Goal: Book appointment/travel/reservation

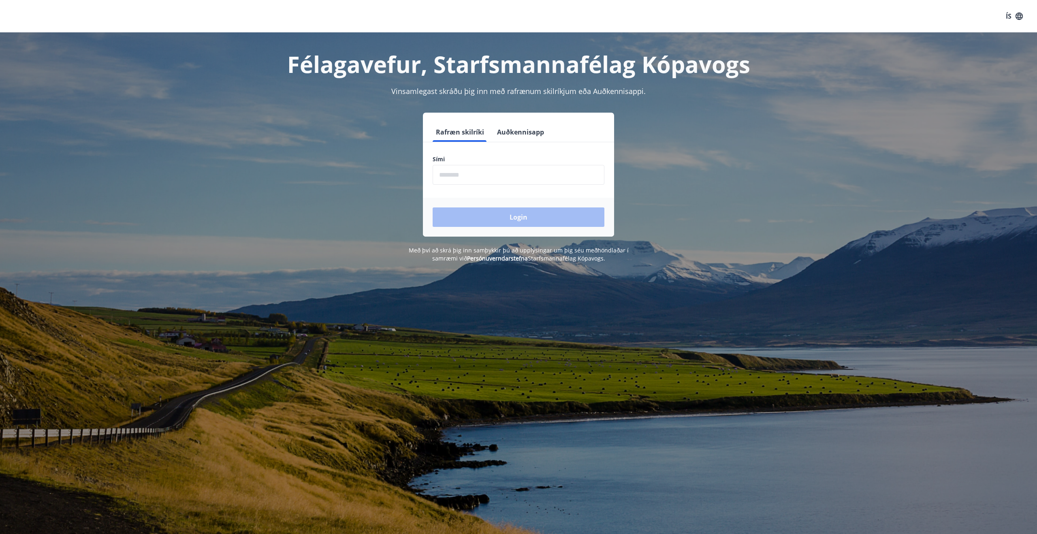
click at [476, 178] on input "phone" at bounding box center [519, 175] width 172 height 20
type input "********"
click at [433, 207] on button "Login" at bounding box center [519, 216] width 172 height 19
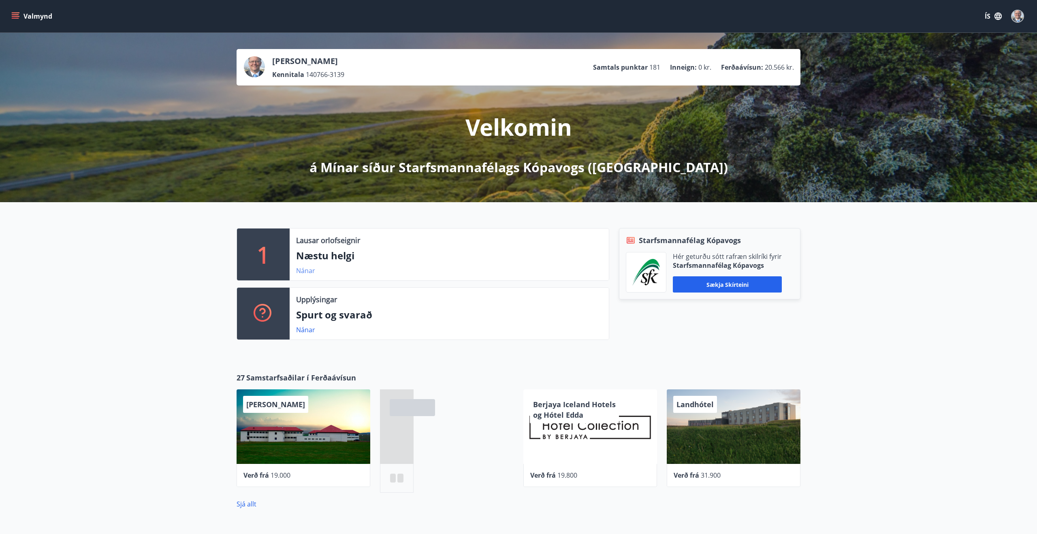
click at [307, 273] on link "Nánar" at bounding box center [305, 270] width 19 height 9
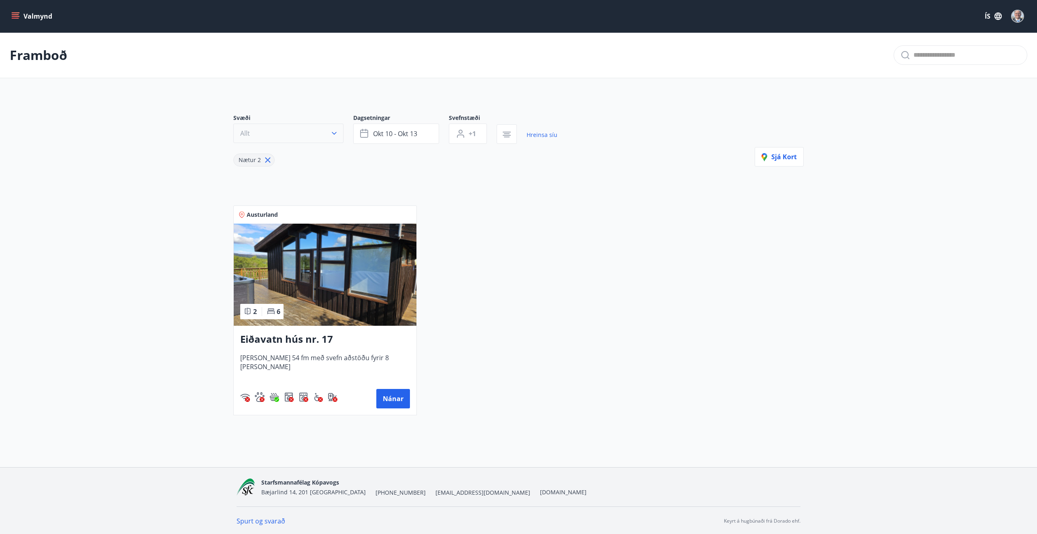
click at [299, 134] on button "Allt" at bounding box center [288, 133] width 110 height 19
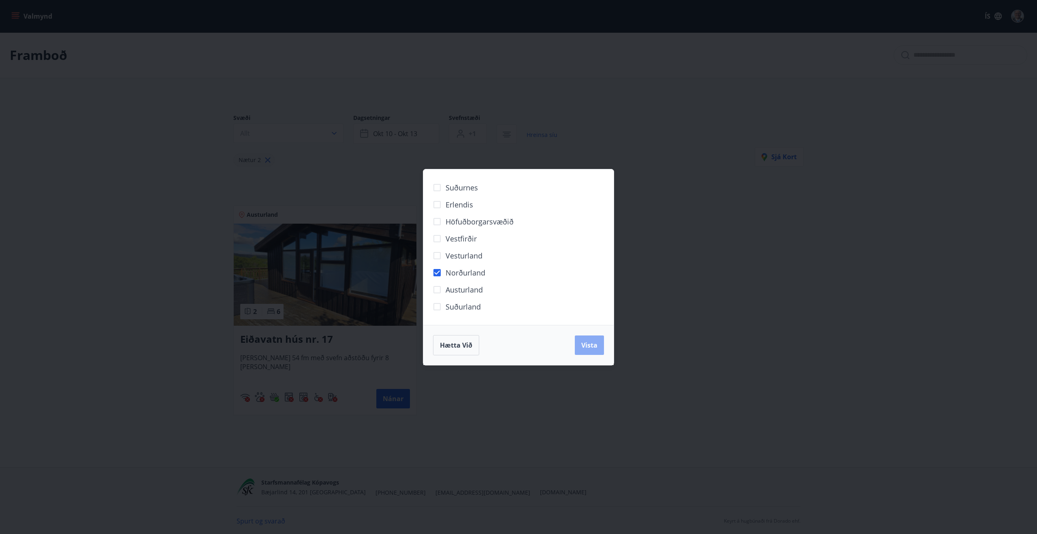
click at [593, 341] on span "Vista" at bounding box center [589, 345] width 16 height 9
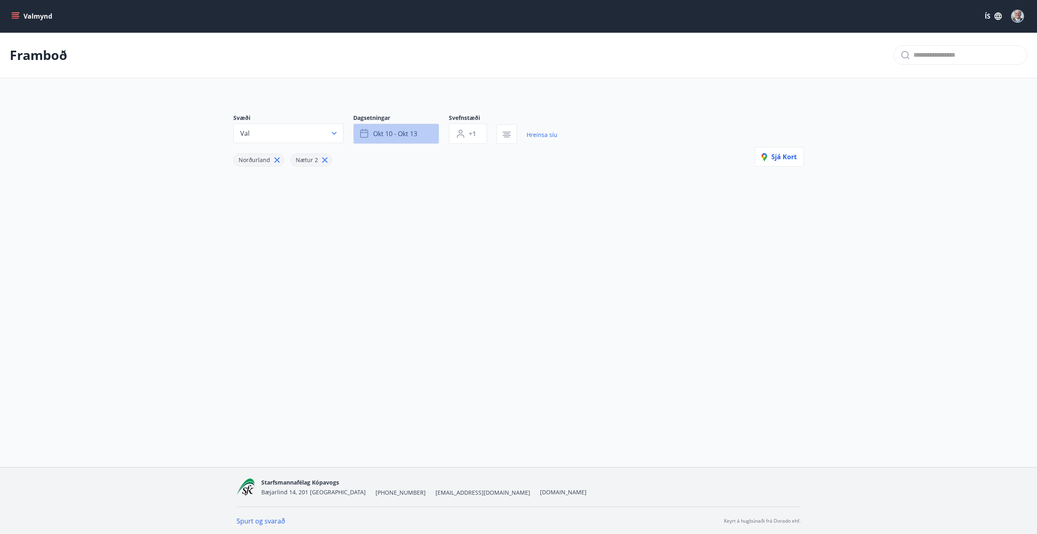
click at [428, 135] on button "okt 10 - okt 13" at bounding box center [396, 134] width 86 height 20
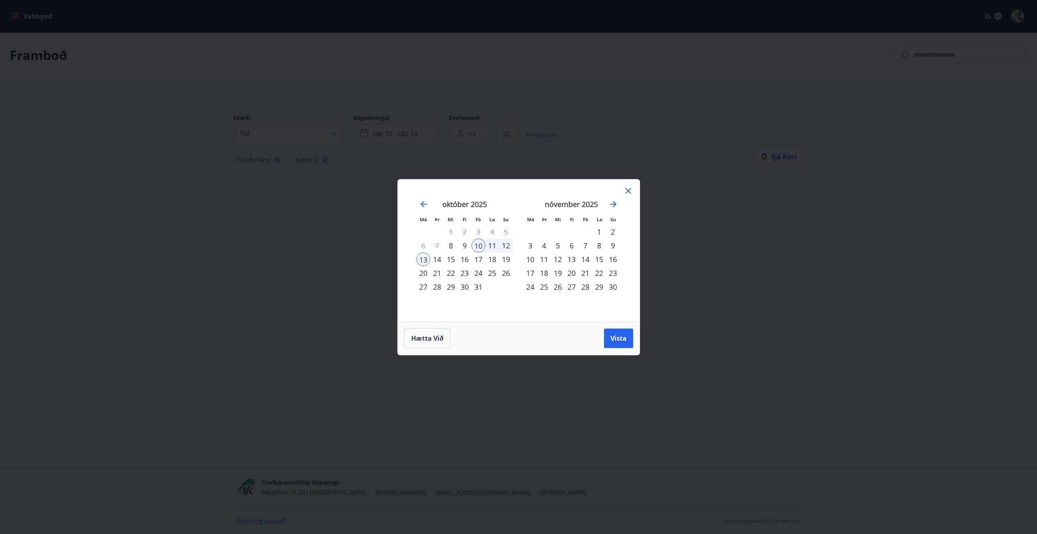
click at [477, 248] on div "10" at bounding box center [479, 246] width 14 height 14
click at [535, 258] on div "10" at bounding box center [530, 259] width 14 height 14
click at [613, 335] on span "Vista" at bounding box center [618, 338] width 16 height 9
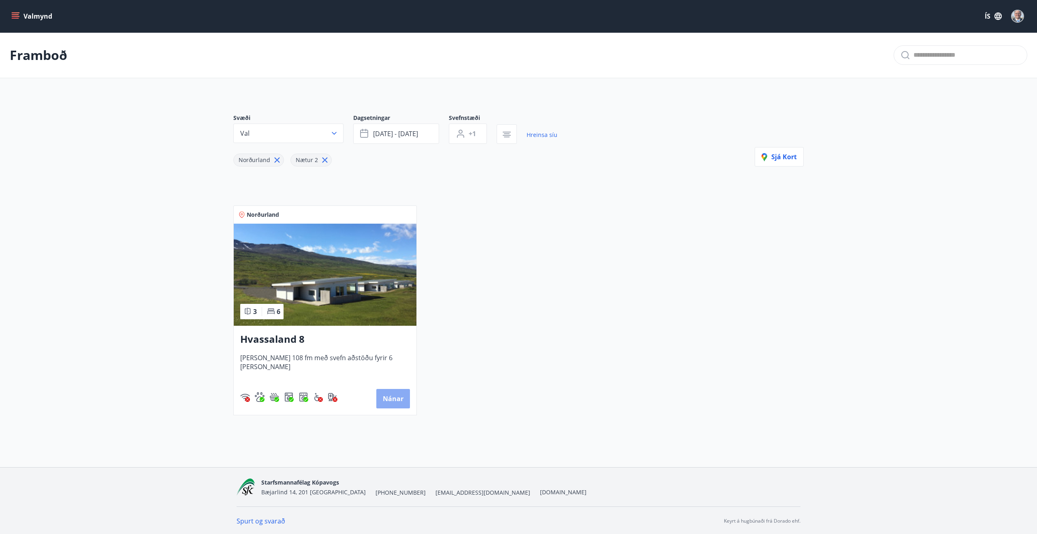
scroll to position [0, 0]
click at [399, 399] on button "Nánar" at bounding box center [393, 397] width 34 height 19
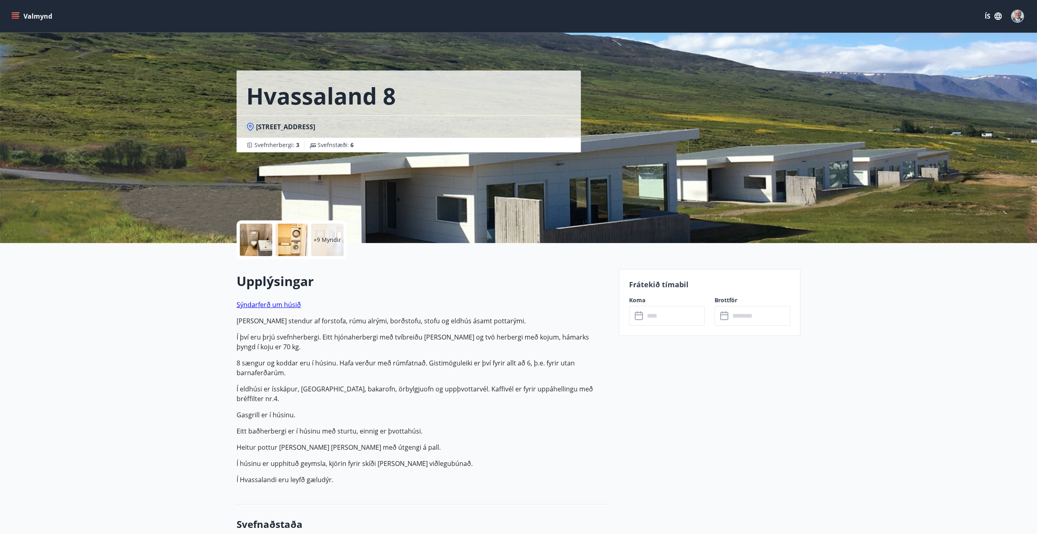
click at [642, 316] on icon at bounding box center [640, 316] width 10 height 10
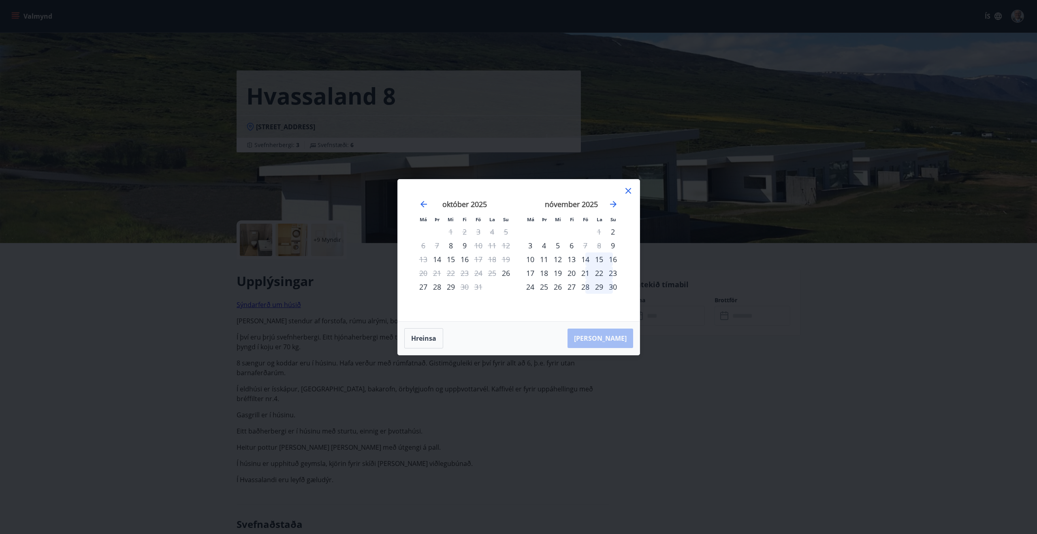
click at [463, 245] on div "9" at bounding box center [465, 246] width 14 height 14
click at [544, 209] on div "nóvember 2025" at bounding box center [571, 207] width 96 height 36
click at [518, 288] on div "nóvember 2025 1 2 3 4 5 6 7 8 9 10 11 12 13 14 15 16 17 18 19 20 21 22 23 24 25…" at bounding box center [571, 255] width 107 height 133
click at [629, 192] on icon at bounding box center [628, 191] width 6 height 6
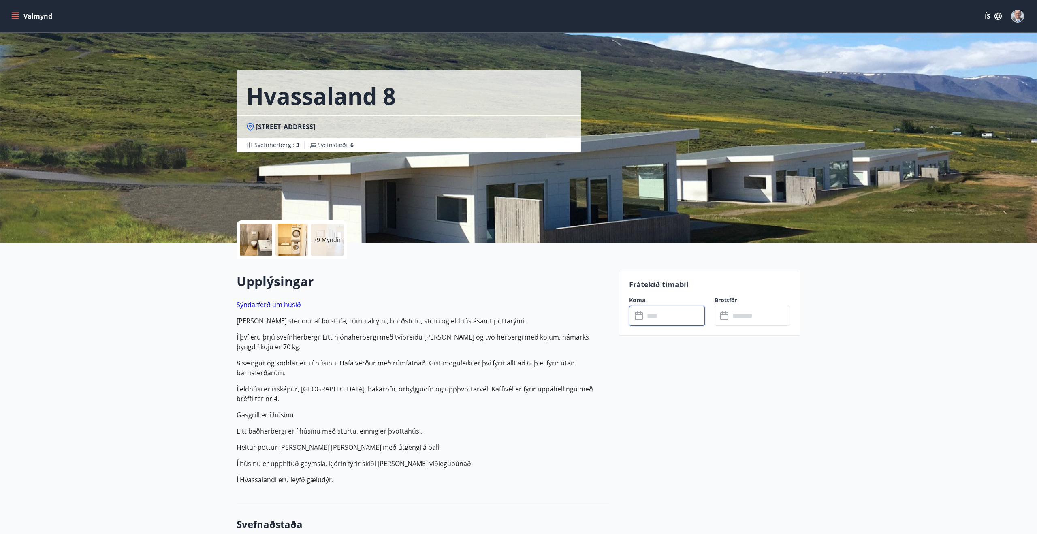
click at [662, 316] on input "text" at bounding box center [675, 316] width 60 height 20
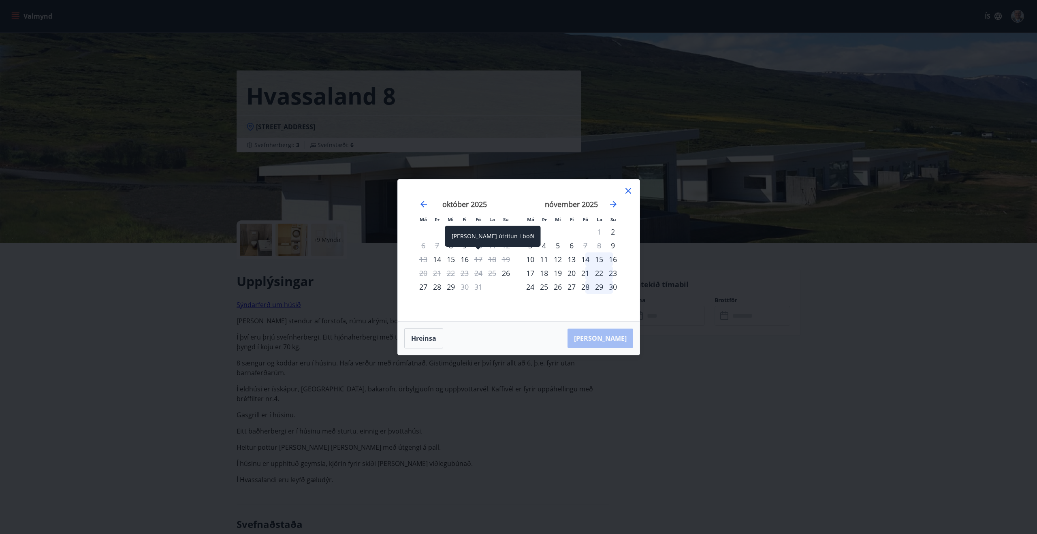
click at [464, 247] on div "Aðeins útritun í boði" at bounding box center [493, 239] width 96 height 27
click at [466, 242] on div "Aðeins útritun í boði" at bounding box center [493, 236] width 96 height 21
click at [453, 247] on div "Aðeins útritun í boði" at bounding box center [493, 239] width 96 height 27
click at [451, 245] on div "Aðeins útritun í boði" at bounding box center [493, 236] width 96 height 21
drag, startPoint x: 476, startPoint y: 234, endPoint x: 470, endPoint y: 243, distance: 11.1
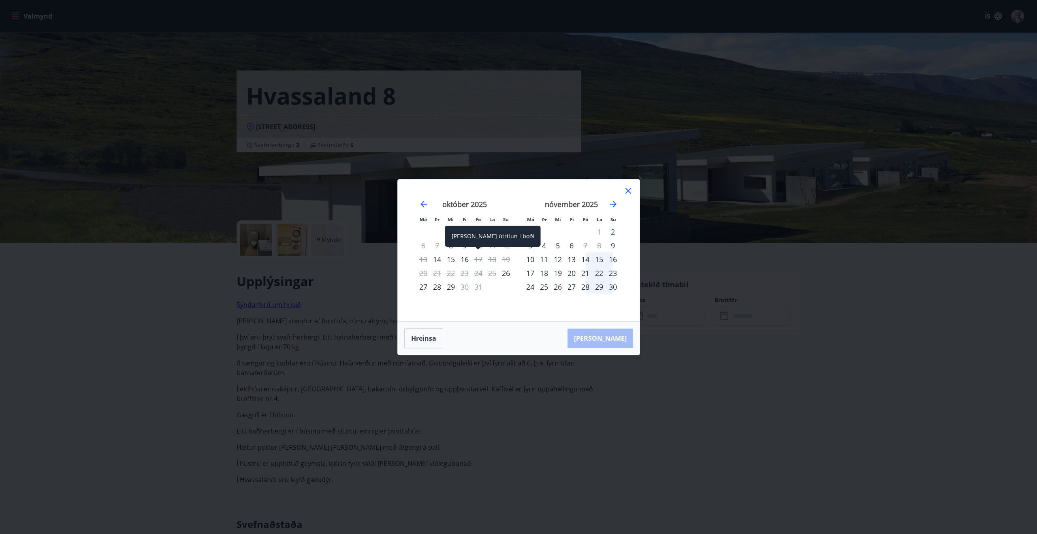
click at [476, 234] on div "Aðeins útritun í boði" at bounding box center [493, 236] width 96 height 21
click at [464, 245] on div "9" at bounding box center [465, 246] width 14 height 14
click at [480, 245] on div "10" at bounding box center [479, 246] width 14 height 14
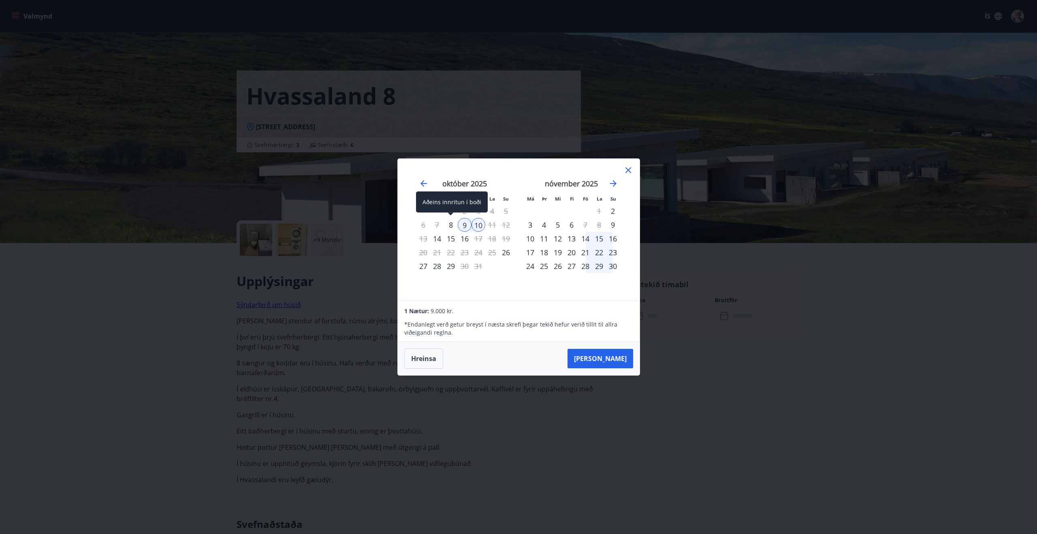
click at [450, 227] on div "8" at bounding box center [451, 225] width 14 height 14
click at [465, 225] on div "9" at bounding box center [465, 225] width 14 height 14
click at [477, 225] on div "10" at bounding box center [479, 225] width 14 height 14
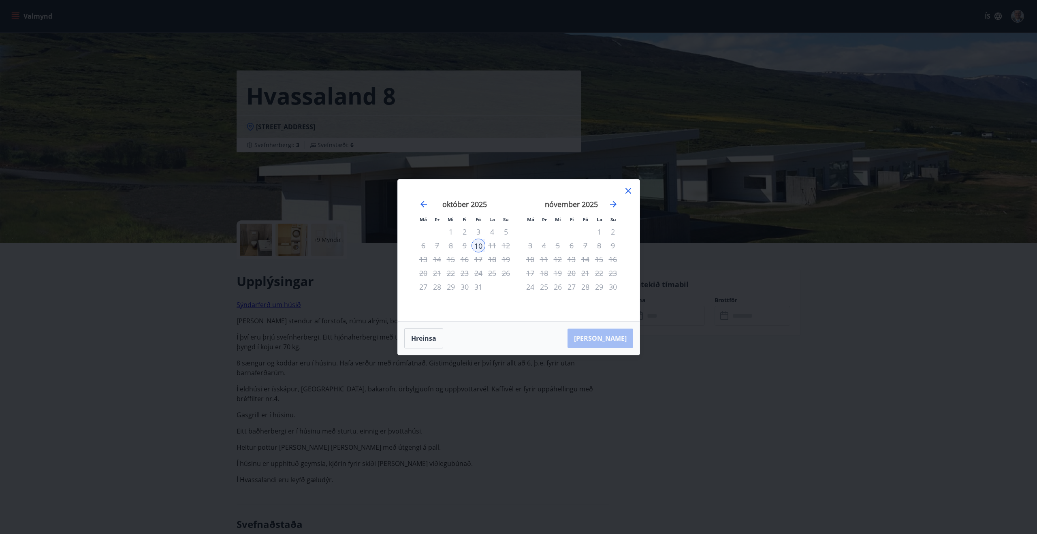
drag, startPoint x: 627, startPoint y: 190, endPoint x: 634, endPoint y: 211, distance: 21.8
click at [627, 190] on icon at bounding box center [628, 191] width 10 height 10
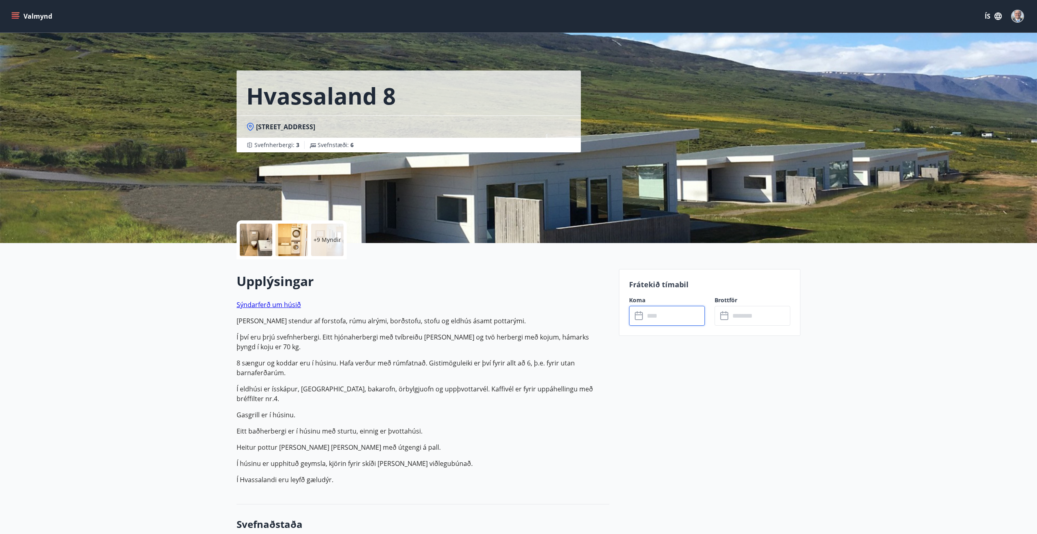
click at [647, 314] on input "text" at bounding box center [675, 316] width 60 height 20
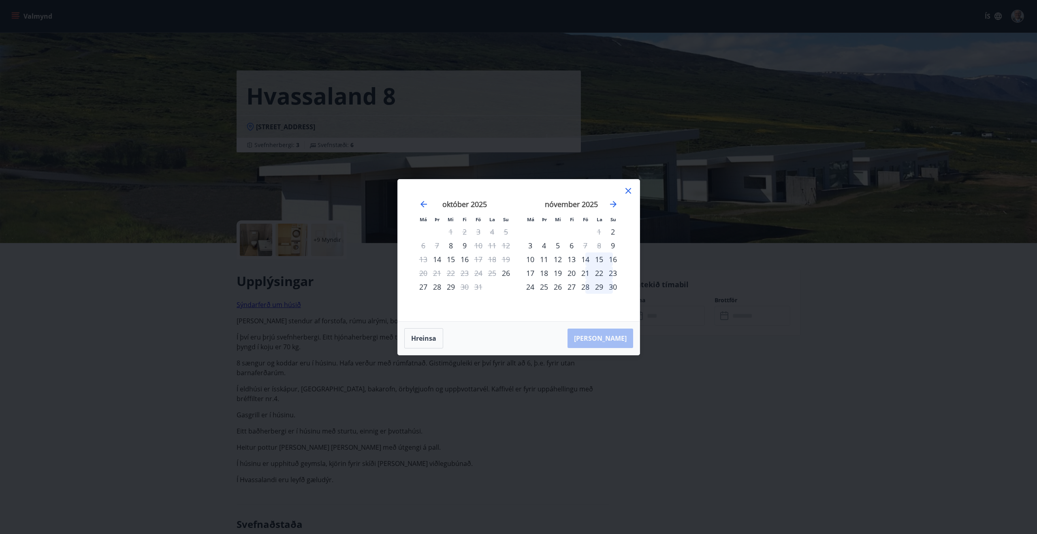
click at [463, 244] on div "9" at bounding box center [465, 246] width 14 height 14
click at [478, 245] on div "10" at bounding box center [479, 246] width 14 height 14
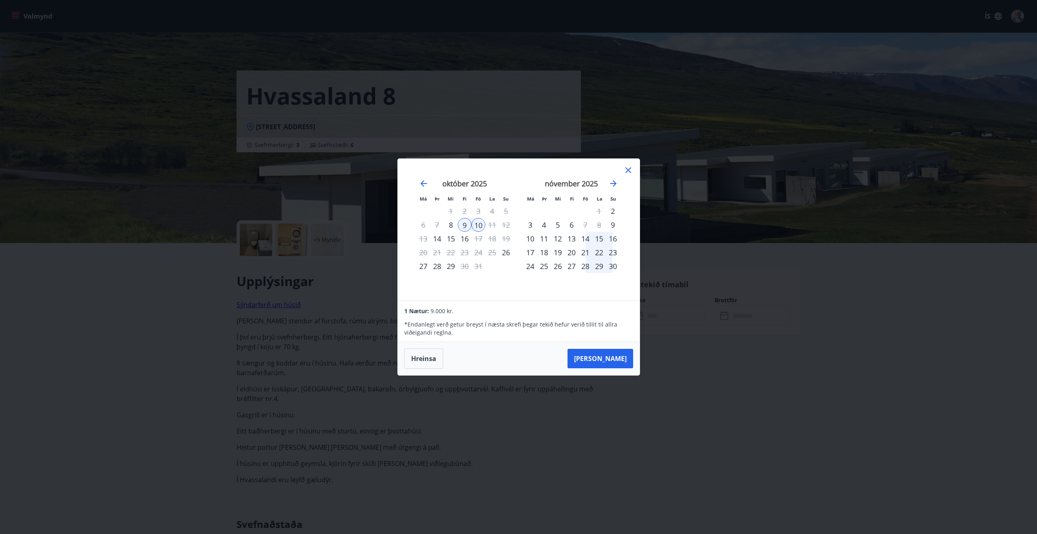
click at [628, 170] on icon at bounding box center [628, 170] width 1 height 1
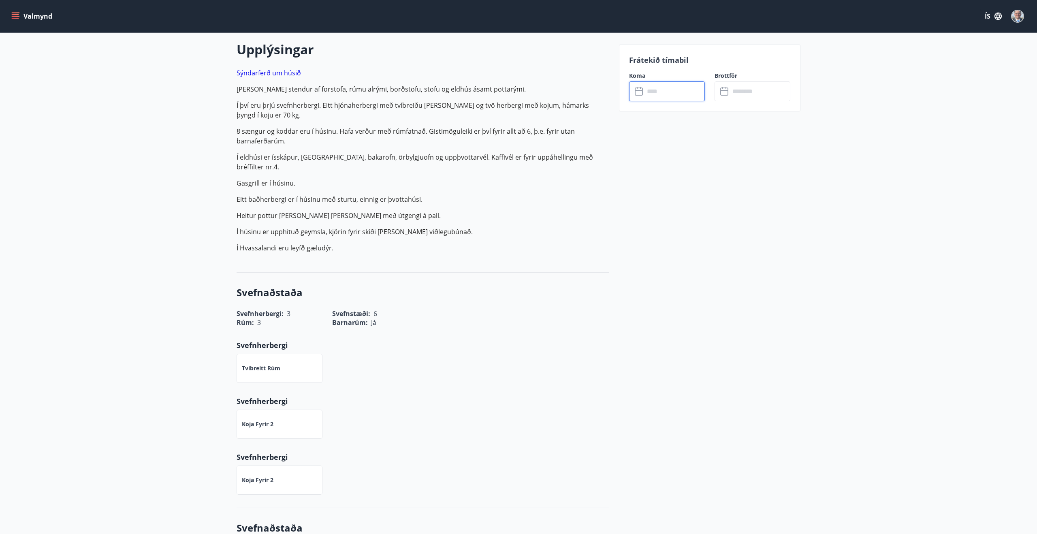
scroll to position [235, 0]
